Goal: Task Accomplishment & Management: Manage account settings

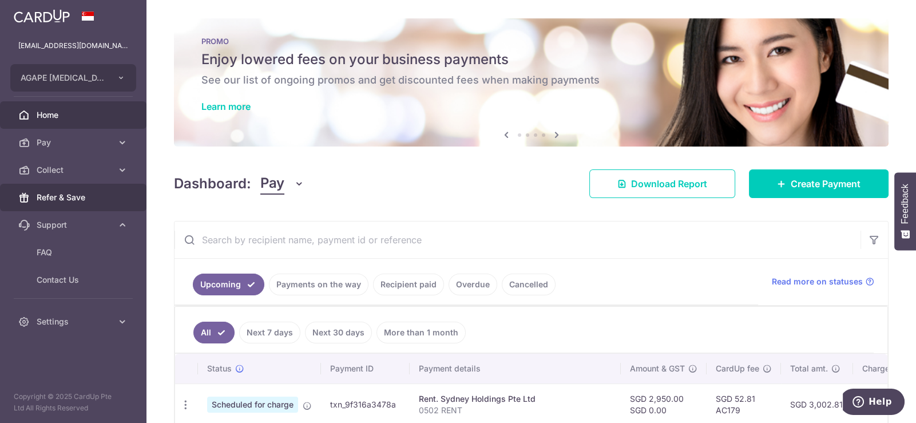
click at [60, 196] on span "Refer & Save" at bounding box center [75, 197] width 76 height 11
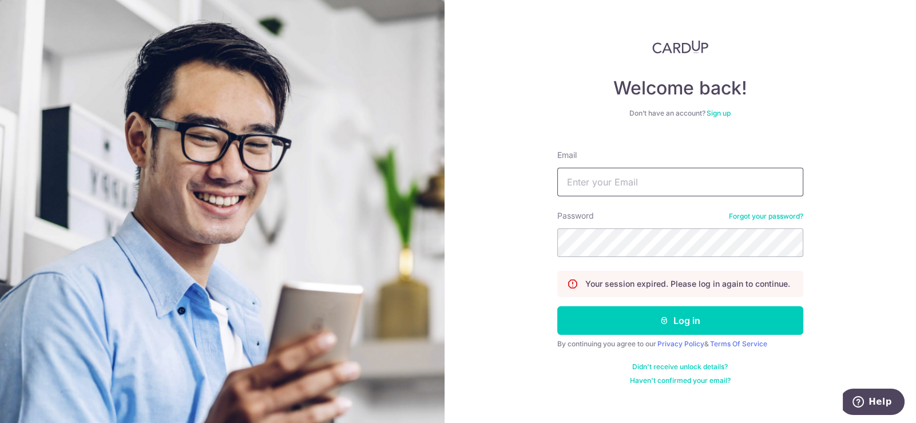
click at [689, 185] on input "Email" at bounding box center [680, 182] width 246 height 29
type input "[EMAIL_ADDRESS][DOMAIN_NAME]"
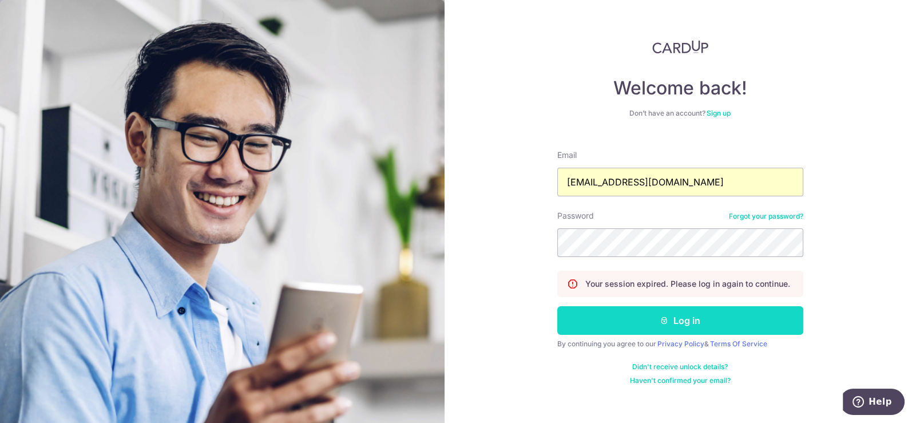
click at [679, 318] on button "Log in" at bounding box center [680, 320] width 246 height 29
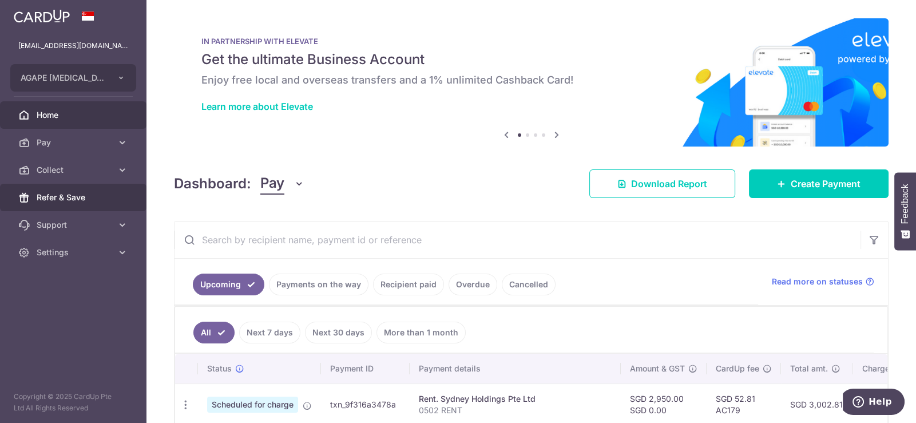
click at [72, 197] on span "Refer & Save" at bounding box center [75, 197] width 76 height 11
